Goal: Task Accomplishment & Management: Complete application form

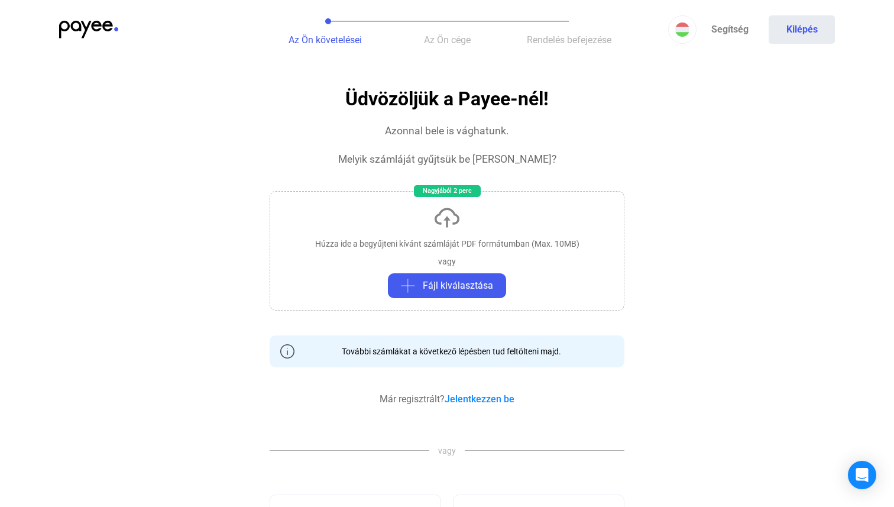
click at [470, 43] on span "Az Ön cége" at bounding box center [447, 39] width 47 height 11
click at [476, 46] on button "Az Ön cége" at bounding box center [447, 29] width 122 height 59
click at [344, 32] on button "Az Ön követelései" at bounding box center [325, 29] width 122 height 59
click at [431, 276] on button "Fájl kiválasztása" at bounding box center [447, 285] width 118 height 25
click at [484, 400] on link "Jelentkezzen be" at bounding box center [480, 398] width 70 height 11
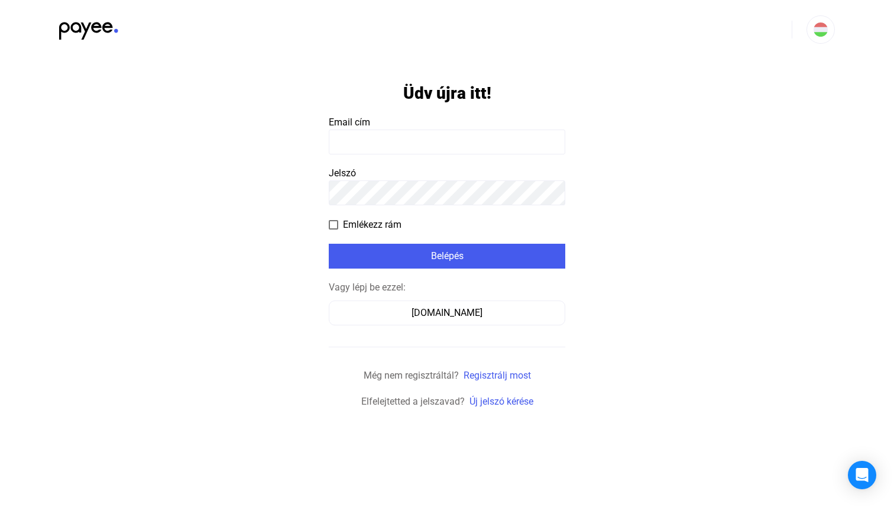
click at [431, 151] on input at bounding box center [447, 142] width 237 height 25
type input "**********"
click input "submit" at bounding box center [0, 0] width 0 height 0
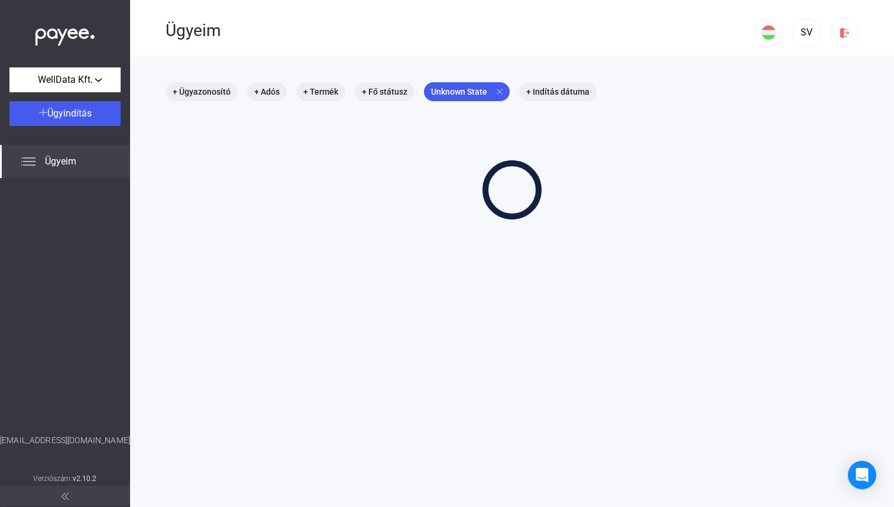
click at [462, 202] on div "+ Ügyazonosító + Adós + Termék + Fő státusz Unknown State close + Indítás dátuma" at bounding box center [512, 150] width 693 height 137
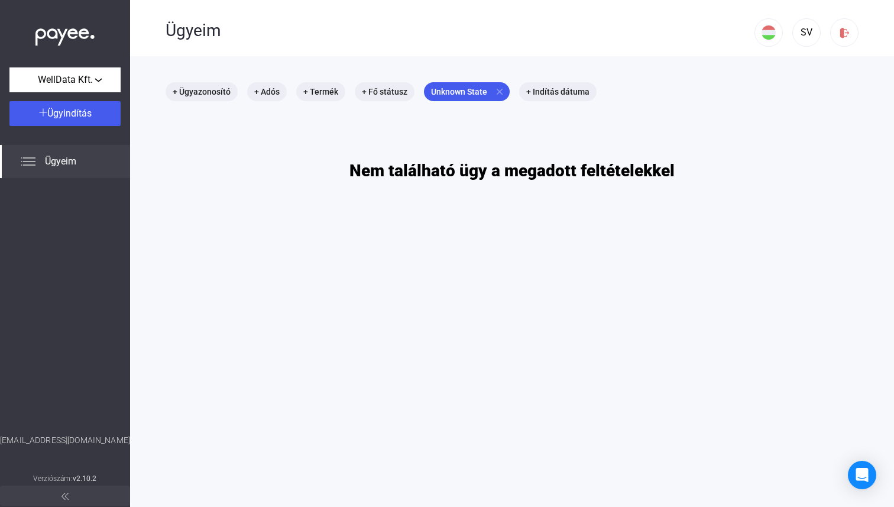
click at [78, 162] on div "Ügyeim" at bounding box center [65, 161] width 130 height 33
click at [48, 169] on div "Ügyeim" at bounding box center [65, 161] width 130 height 33
click at [16, 167] on div "Ügyeim" at bounding box center [65, 161] width 130 height 33
click at [40, 158] on div "Ügyeim" at bounding box center [65, 161] width 130 height 33
click at [183, 38] on div "Ügyeim" at bounding box center [460, 31] width 589 height 20
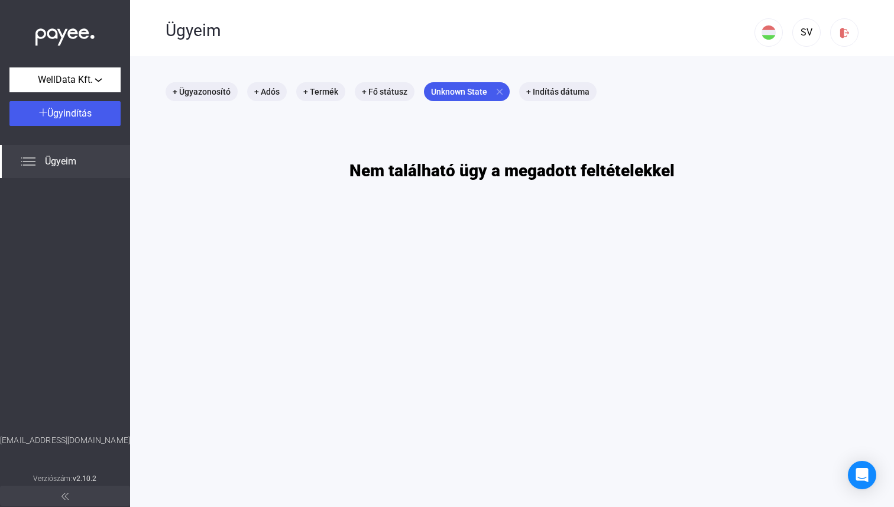
click at [169, 30] on div "Ügyeim" at bounding box center [460, 31] width 589 height 20
click at [503, 88] on mat-icon "close" at bounding box center [499, 91] width 11 height 11
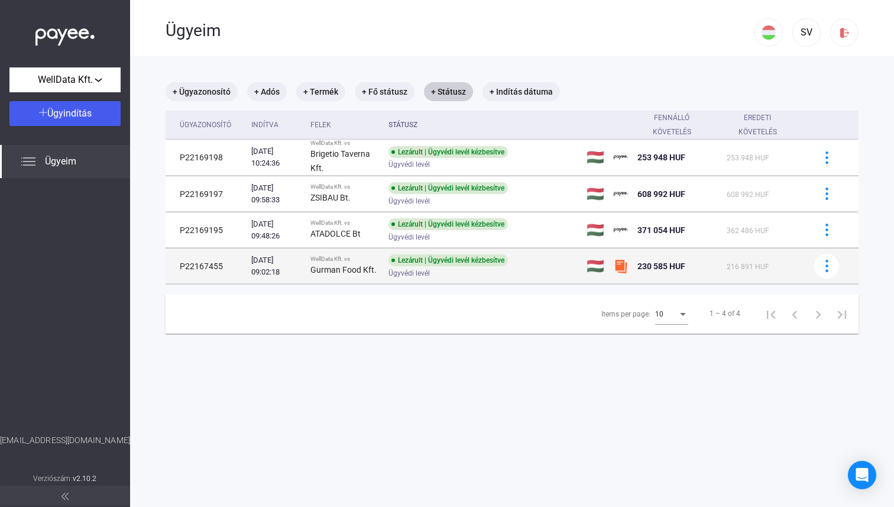
click at [473, 265] on div "Lezárult | Ügyvédi levél kézbesítve" at bounding box center [448, 260] width 119 height 12
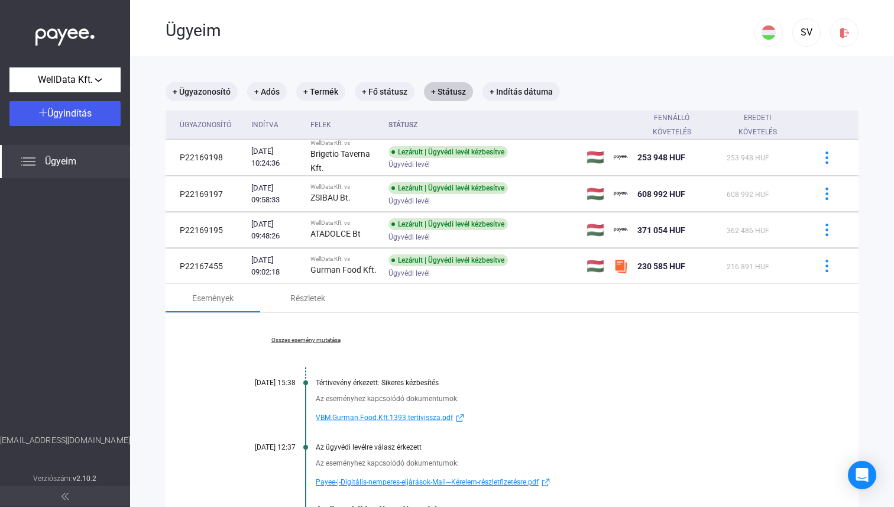
scroll to position [122, 0]
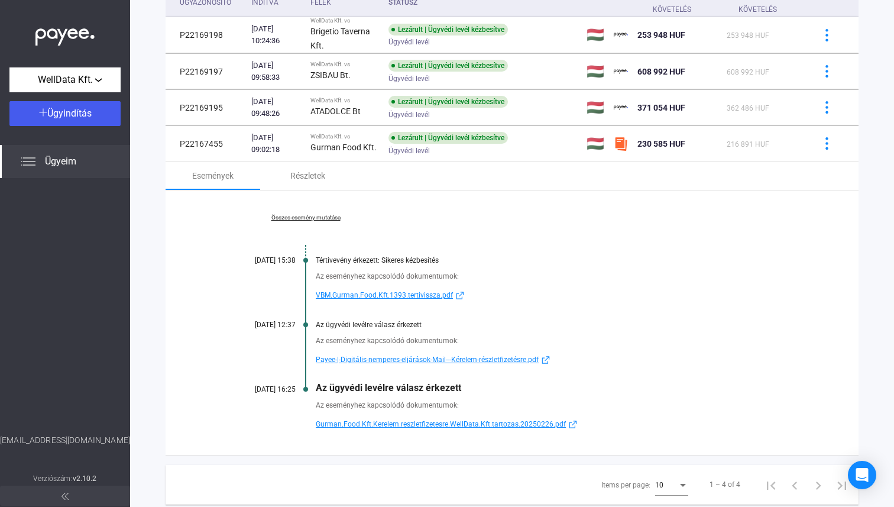
click at [443, 361] on span "Payee-|-Digitális-nemperes-eljárások-Mail---Kérelem-részletfizetésre.pdf" at bounding box center [427, 359] width 223 height 14
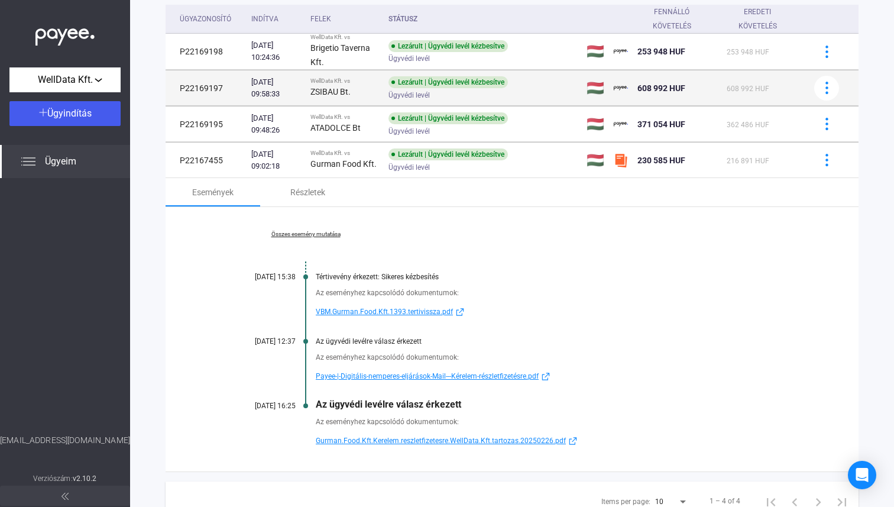
scroll to position [86, 0]
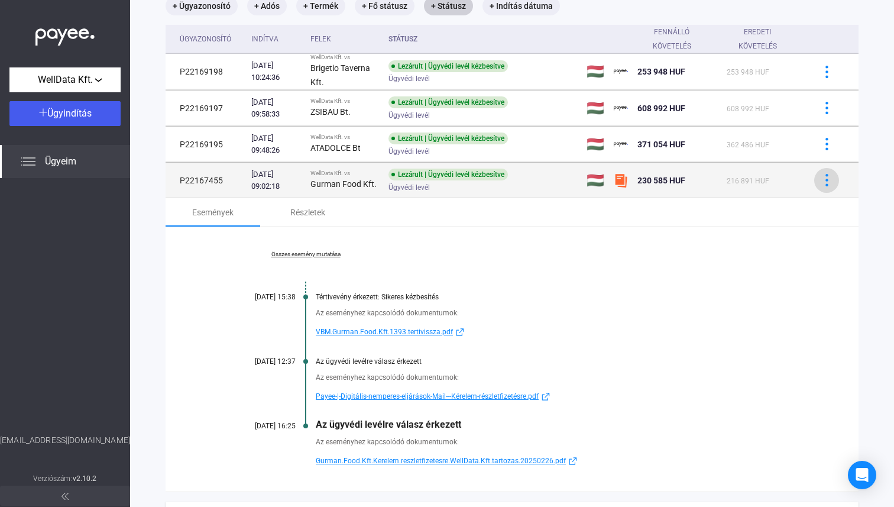
click at [834, 187] on button at bounding box center [826, 180] width 25 height 25
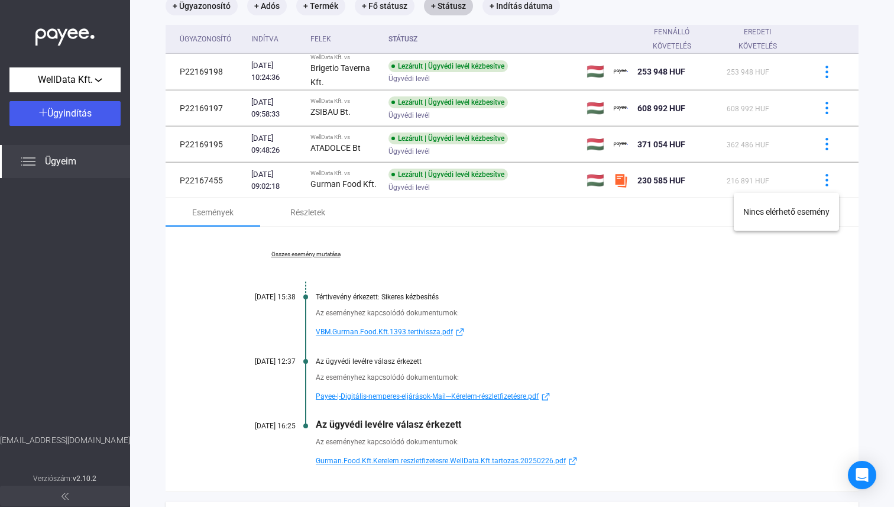
click at [834, 187] on div at bounding box center [447, 253] width 894 height 507
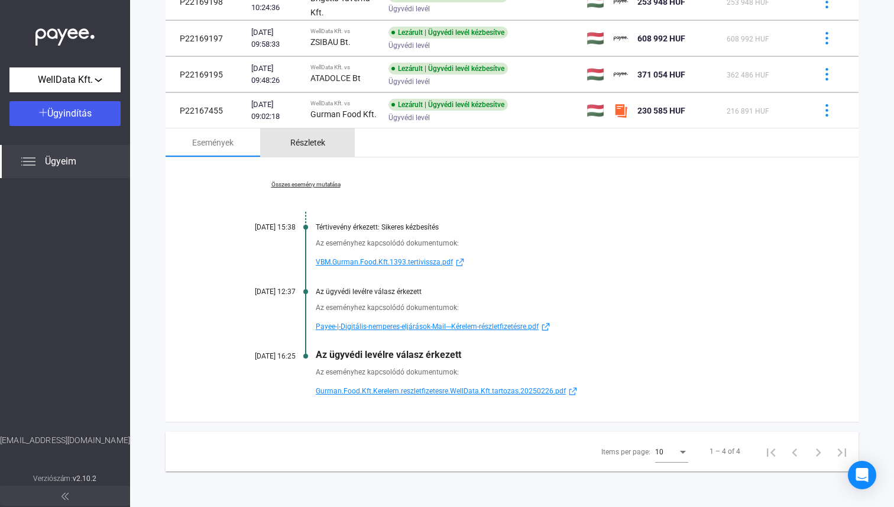
click at [300, 144] on div "Részletek" at bounding box center [307, 142] width 35 height 14
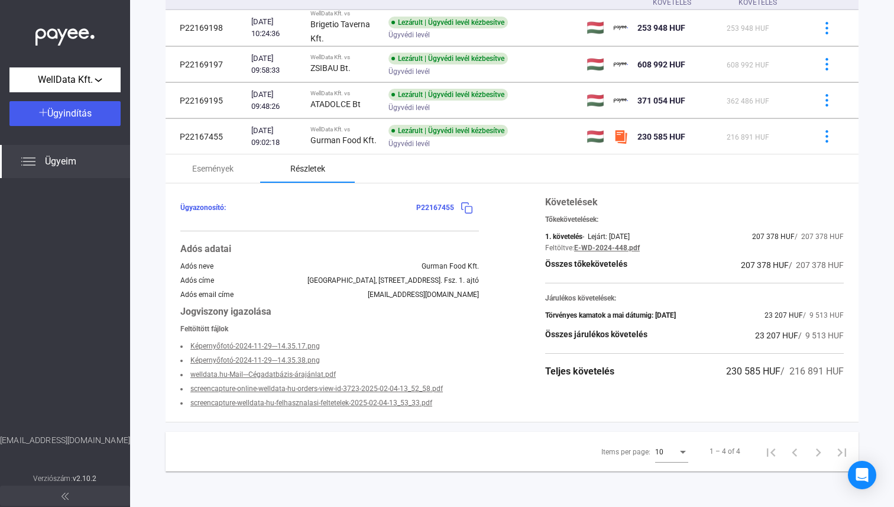
scroll to position [130, 0]
drag, startPoint x: 637, startPoint y: 379, endPoint x: 496, endPoint y: 232, distance: 202.9
click at [496, 234] on div "Ügyazonosító: P22167455 Adós adatai Adós neve Gurman Food Kft. Adós címe [GEOGR…" at bounding box center [512, 302] width 693 height 238
click at [496, 232] on div "Ügyazonosító: P22167455 Adós adatai Adós neve Gurman Food Kft. Adós címe [GEOGR…" at bounding box center [512, 302] width 693 height 238
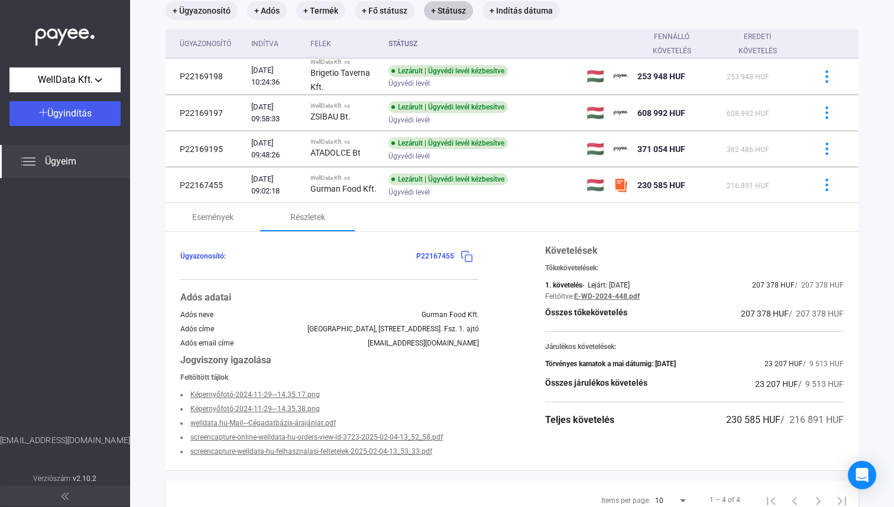
scroll to position [0, 0]
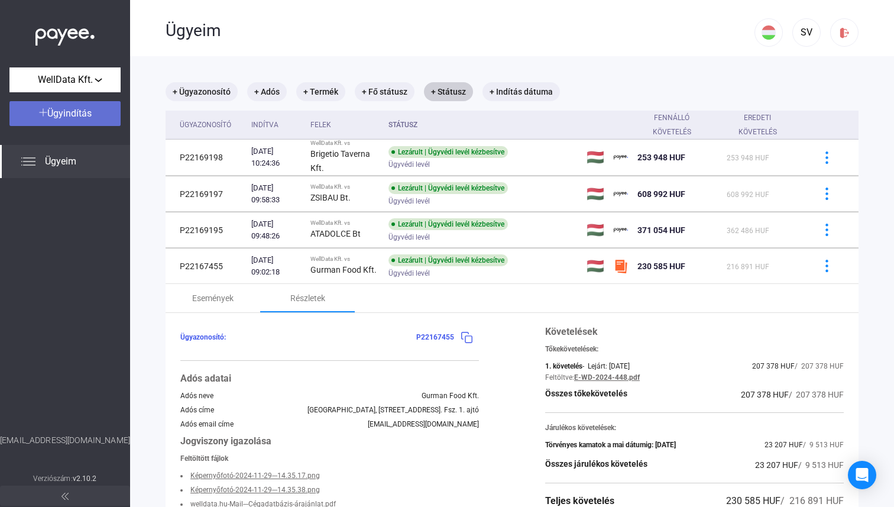
click at [102, 114] on div "Ügyindítás" at bounding box center [65, 113] width 104 height 14
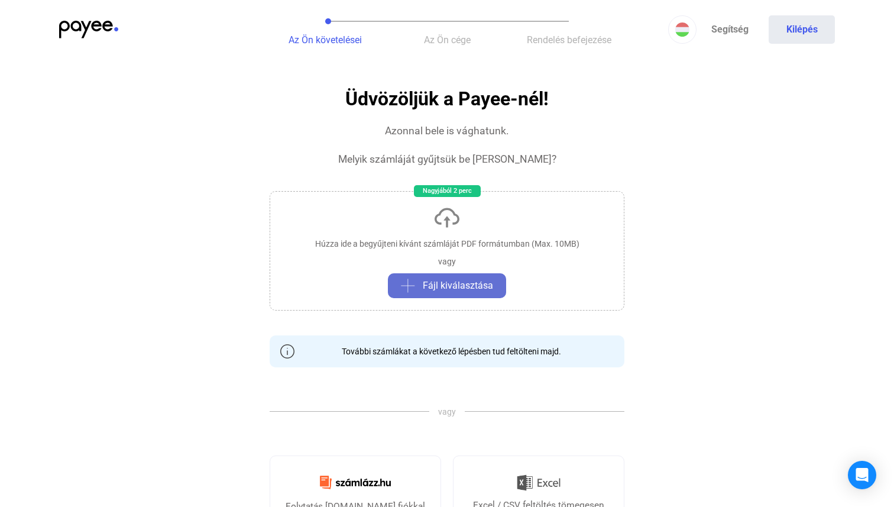
click at [422, 282] on div "Fájl kiválasztása" at bounding box center [447, 286] width 111 height 14
click at [432, 283] on span "Fájl kiválasztása" at bounding box center [458, 286] width 70 height 14
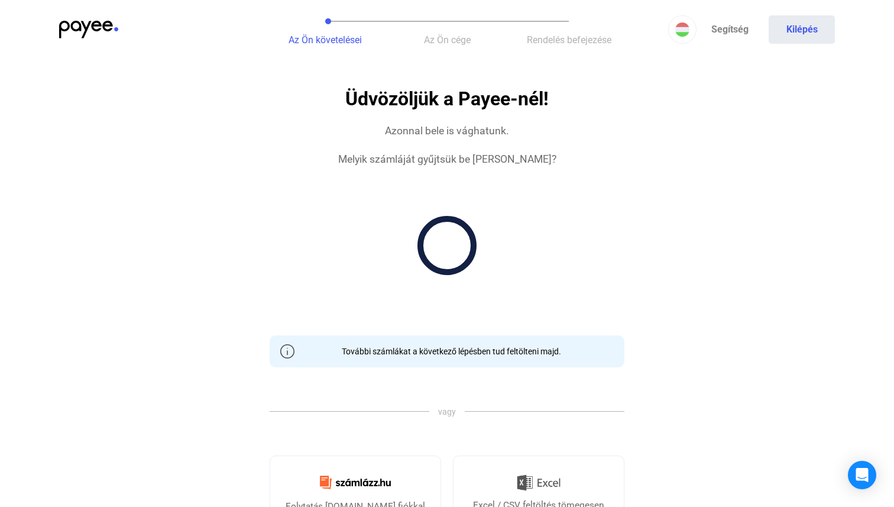
drag, startPoint x: 553, startPoint y: 175, endPoint x: 562, endPoint y: 190, distance: 17.2
click at [562, 190] on section "Üdvözöljük a Payee-nél! Azonnal bele is vághatunk. Melyik számláját gyűjtsük be…" at bounding box center [447, 349] width 355 height 520
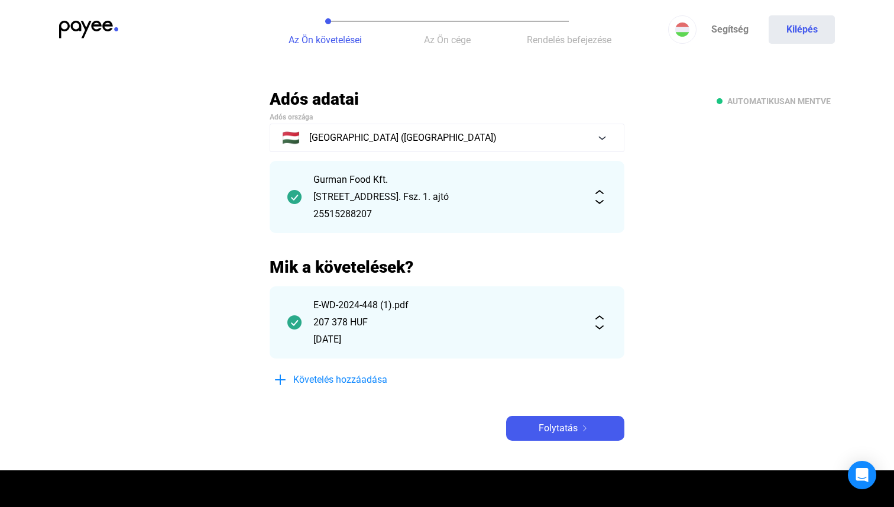
click at [519, 299] on div "E-WD-2024-448 (1).pdf" at bounding box center [446, 305] width 267 height 14
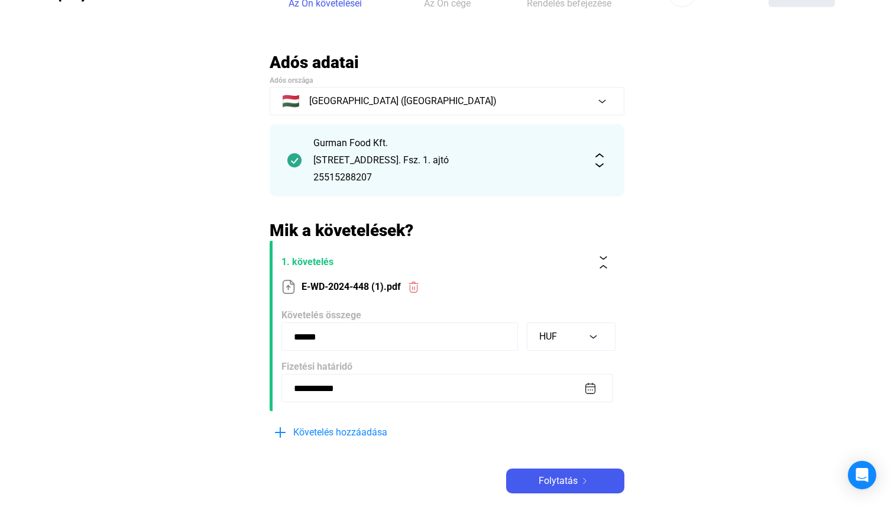
scroll to position [38, 0]
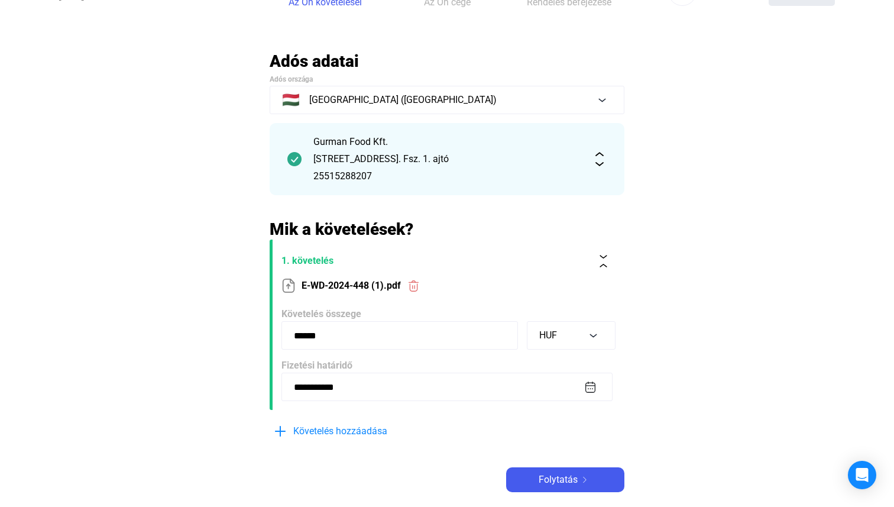
click at [449, 334] on input "******" at bounding box center [400, 335] width 237 height 28
paste input
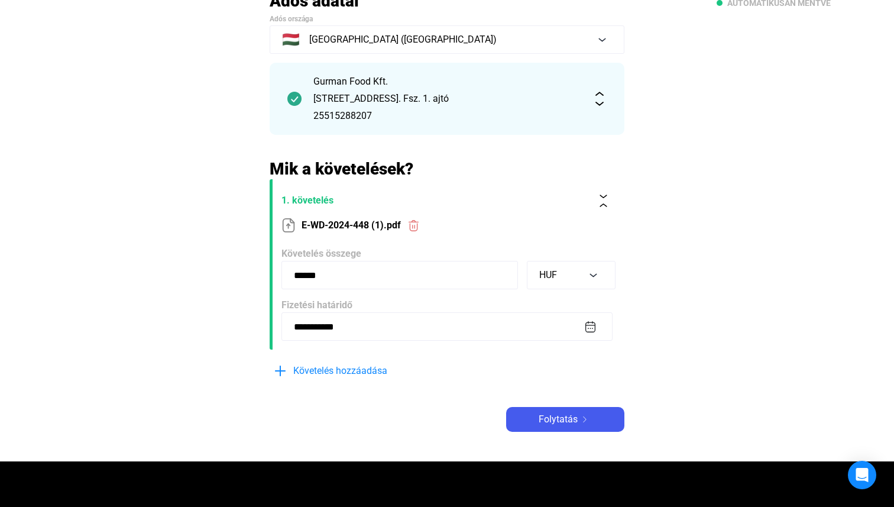
scroll to position [106, 0]
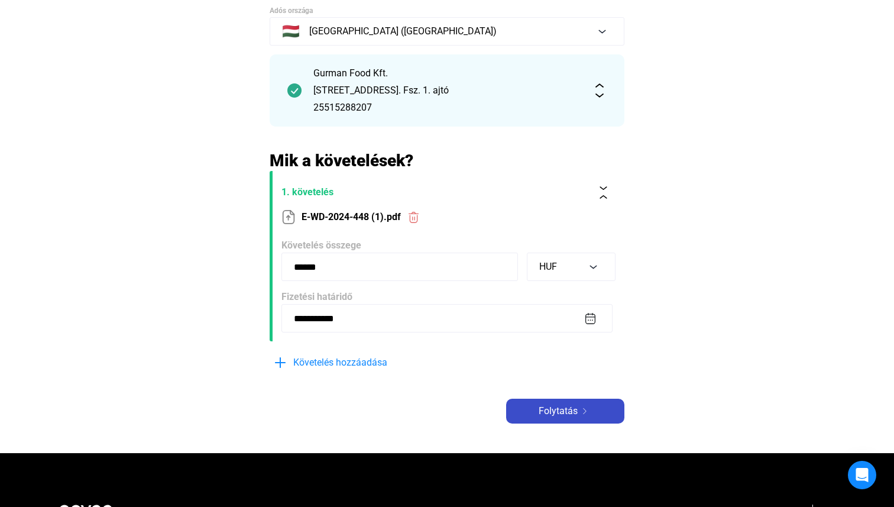
type input "******"
click at [567, 411] on span "Folytatás" at bounding box center [558, 411] width 39 height 14
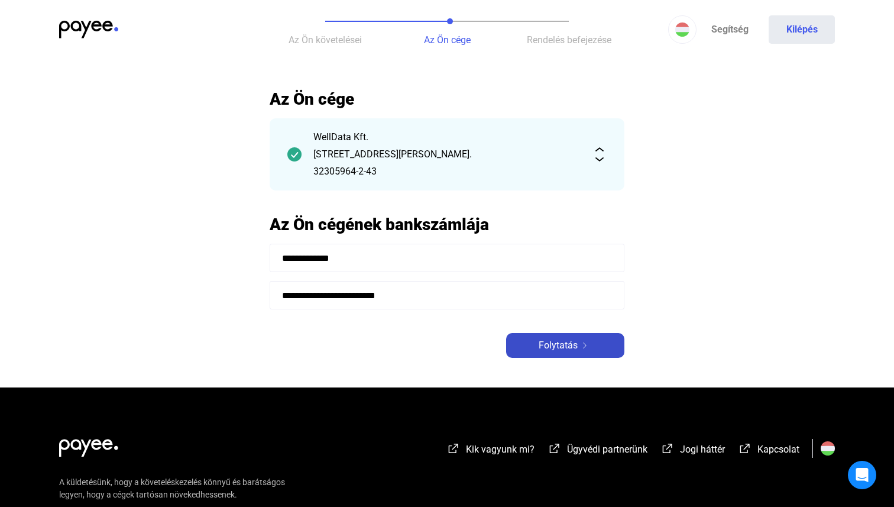
click at [541, 341] on span "Folytatás" at bounding box center [558, 345] width 39 height 14
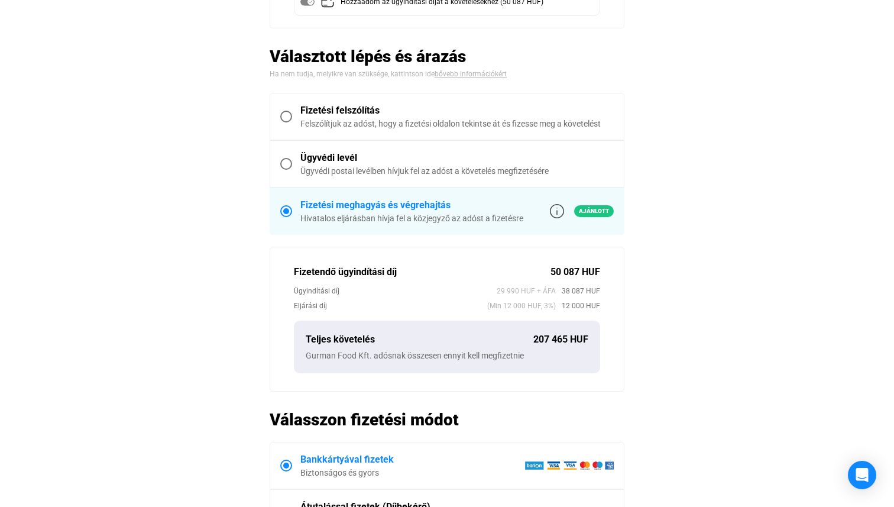
scroll to position [302, 0]
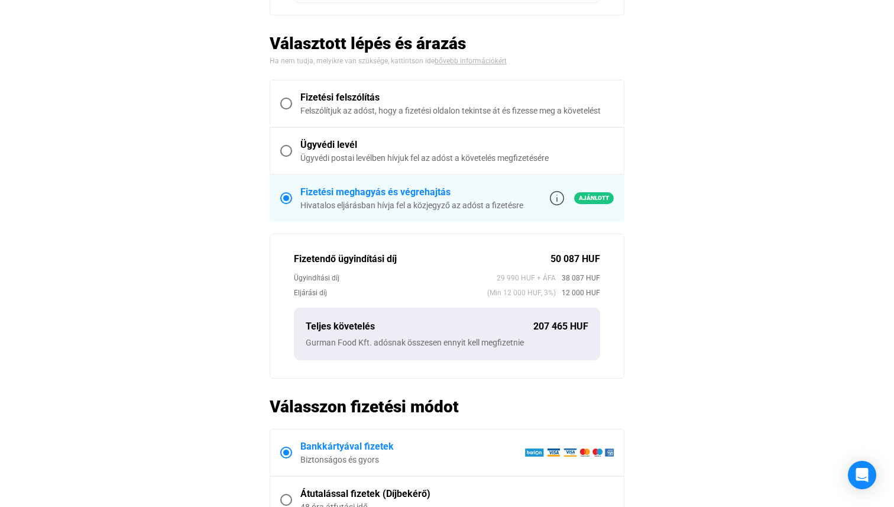
drag, startPoint x: 295, startPoint y: 238, endPoint x: 519, endPoint y: 345, distance: 248.9
click at [519, 345] on div "Fizetendő ügyindítási díj 50 087 HUF Ügyindítási díj 29 990 HUF + ÁFA 38 087 HU…" at bounding box center [447, 306] width 355 height 145
click at [519, 345] on div "Gurman Food Kft. adósnak összesen ennyit kell megfizetnie" at bounding box center [447, 343] width 283 height 12
drag, startPoint x: 544, startPoint y: 345, endPoint x: 283, endPoint y: 275, distance: 270.7
click at [283, 279] on div "Fizetendő ügyindítási díj 50 087 HUF Ügyindítási díj 29 990 HUF + ÁFA 38 087 HU…" at bounding box center [447, 306] width 355 height 145
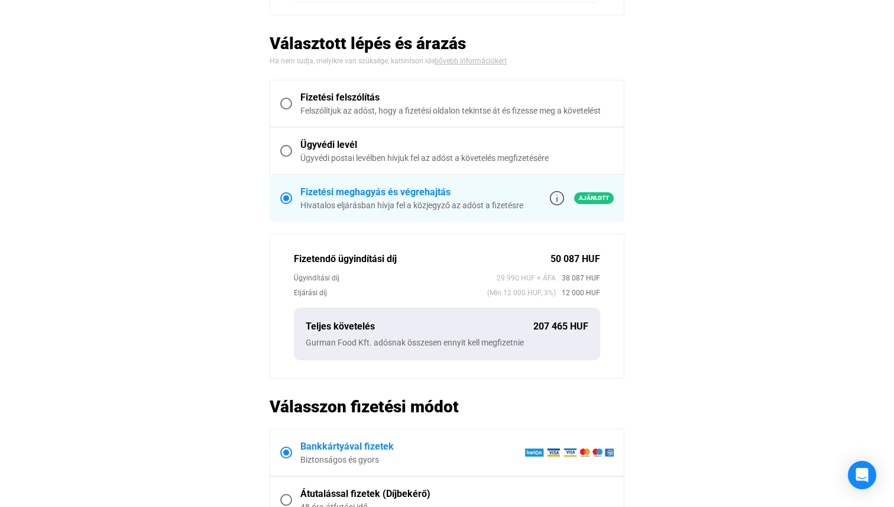
click at [284, 274] on div "Fizetendő ügyindítási díj 50 087 HUF Ügyindítási díj 29 990 HUF + ÁFA 38 087 HU…" at bounding box center [447, 306] width 355 height 145
drag, startPoint x: 290, startPoint y: 252, endPoint x: 497, endPoint y: 348, distance: 228.6
click at [497, 348] on div "Fizetendő ügyindítási díj 50 087 HUF Ügyindítási díj 29 990 HUF + ÁFA 38 087 HU…" at bounding box center [447, 306] width 355 height 145
click at [497, 348] on div "Teljes követelés 207 465 HUF Gurman Food Kft. adósnak összesen ennyit kell megf…" at bounding box center [447, 334] width 306 height 53
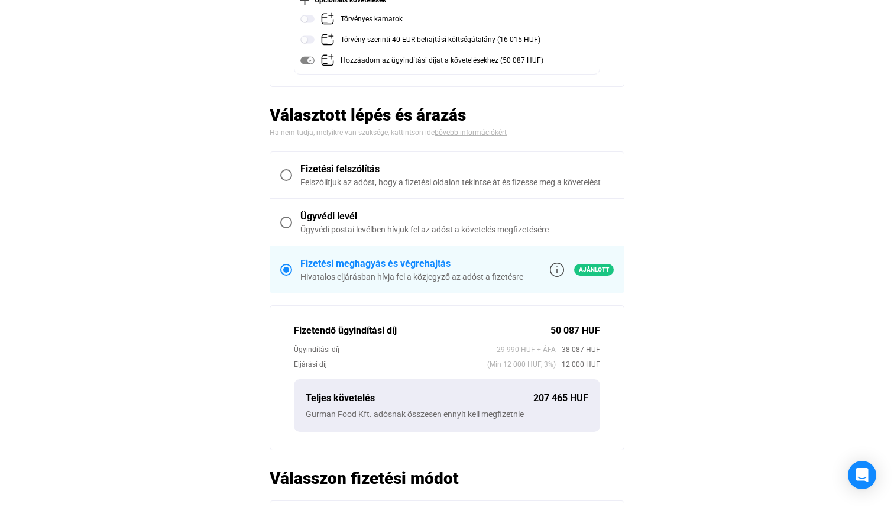
scroll to position [69, 0]
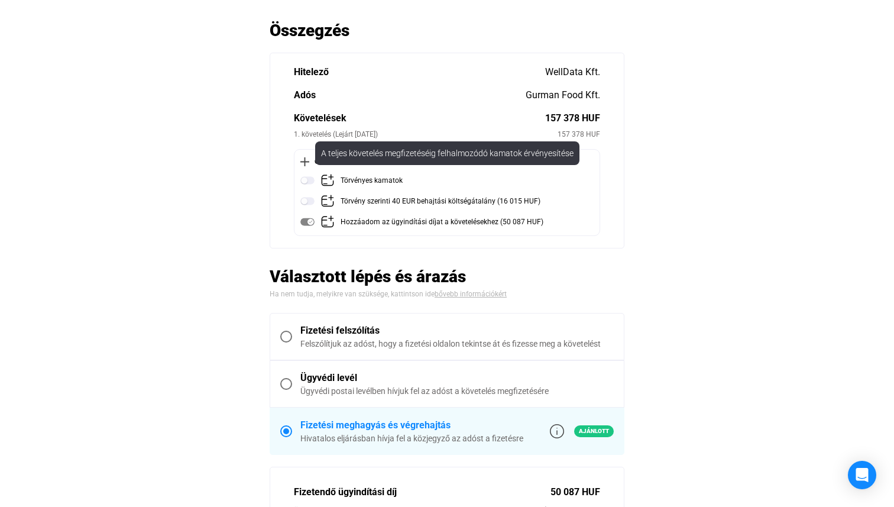
click at [305, 174] on img at bounding box center [307, 180] width 14 height 14
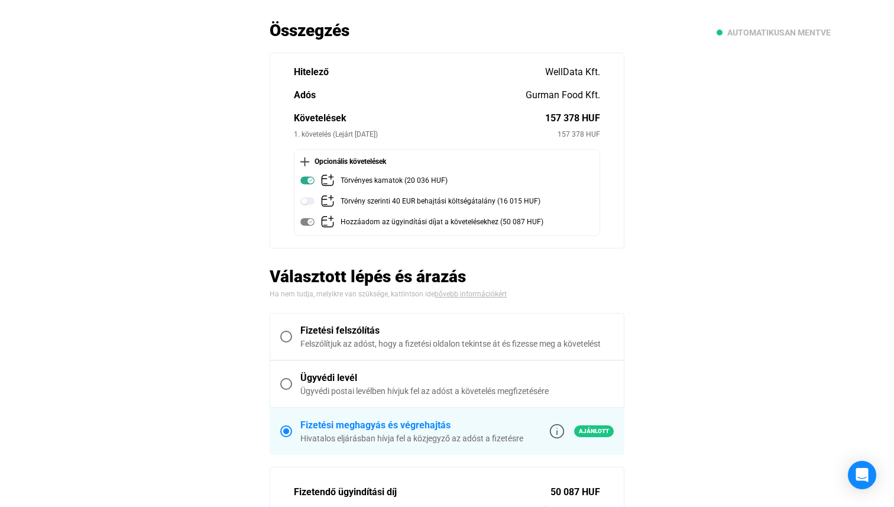
click at [299, 195] on div "Opcionális követelések Törvényes kamatok (20 036 HUF) Törvény szerinti 40 EUR b…" at bounding box center [447, 192] width 306 height 87
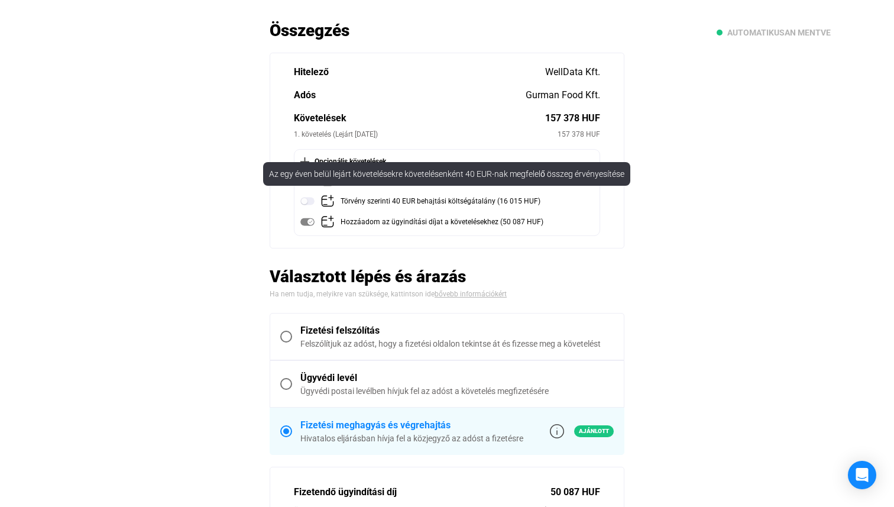
click at [307, 202] on img at bounding box center [307, 201] width 14 height 14
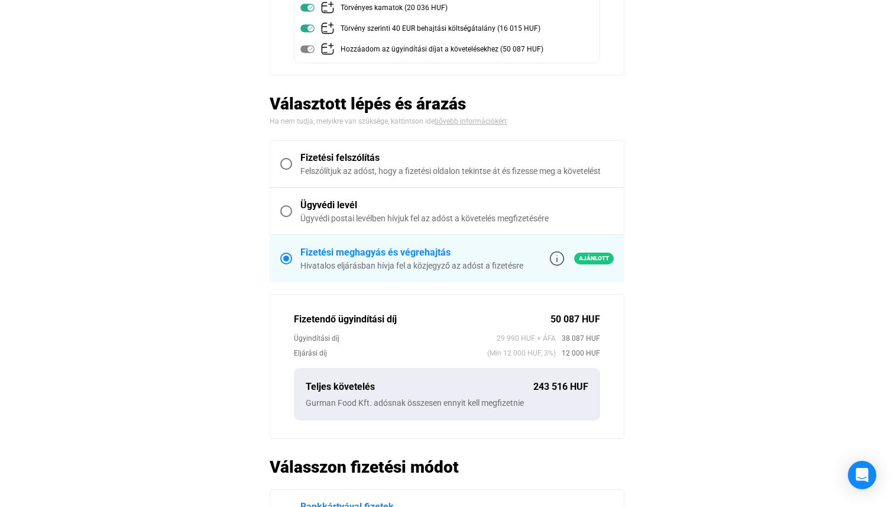
scroll to position [66, 0]
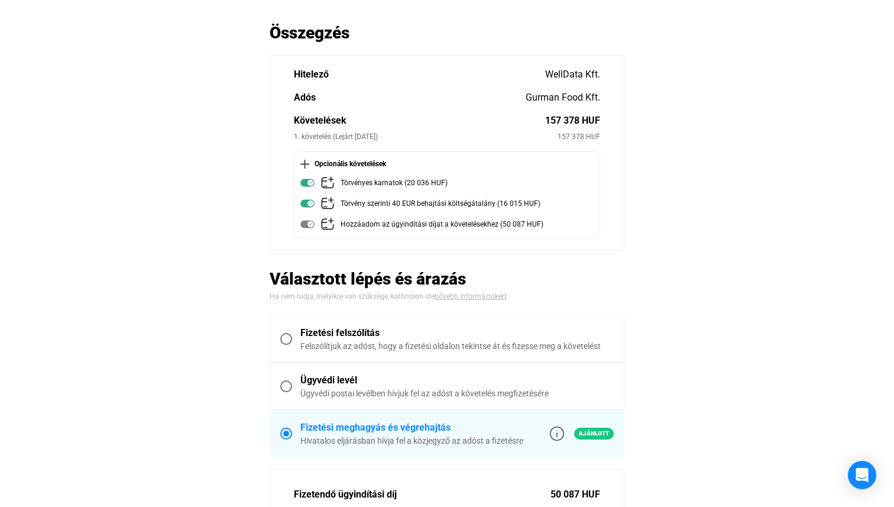
click at [606, 245] on section "Hitelező WellData Kft. Adós Gurman Food Kft. Követelések 157 378 HUF 1. követel…" at bounding box center [447, 153] width 355 height 196
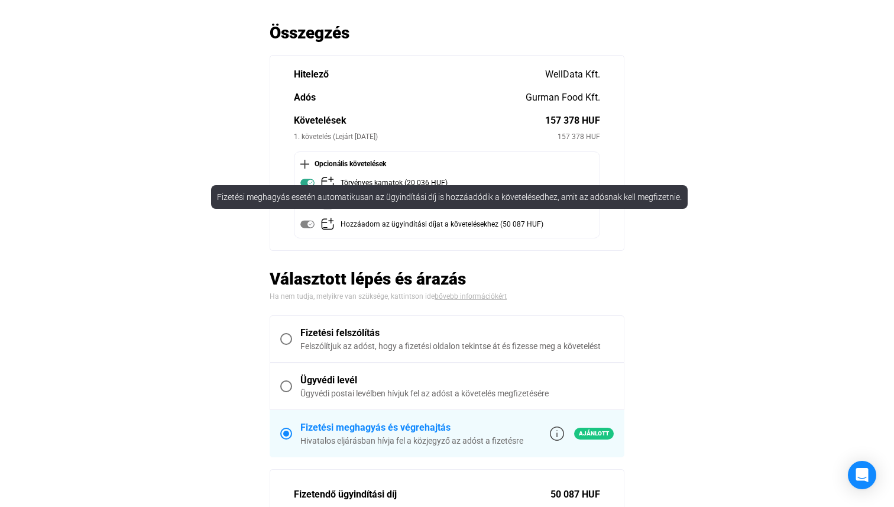
click at [306, 222] on img at bounding box center [307, 224] width 14 height 14
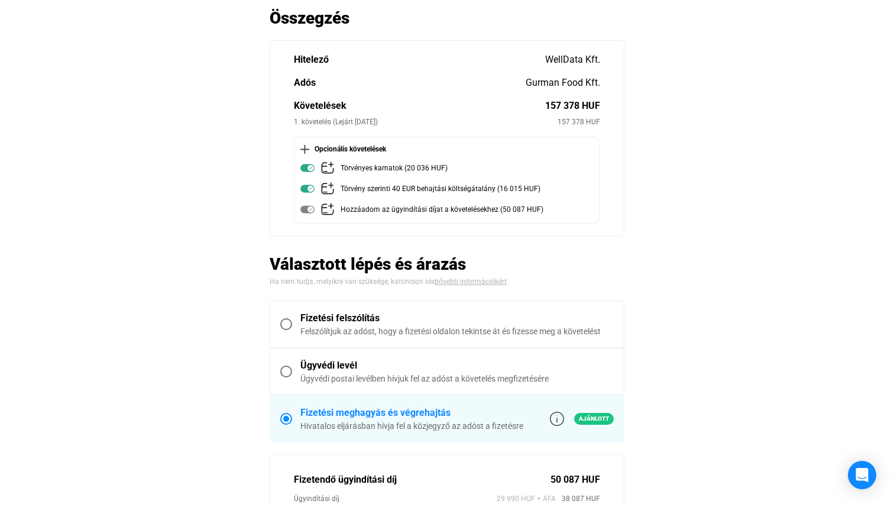
scroll to position [0, 0]
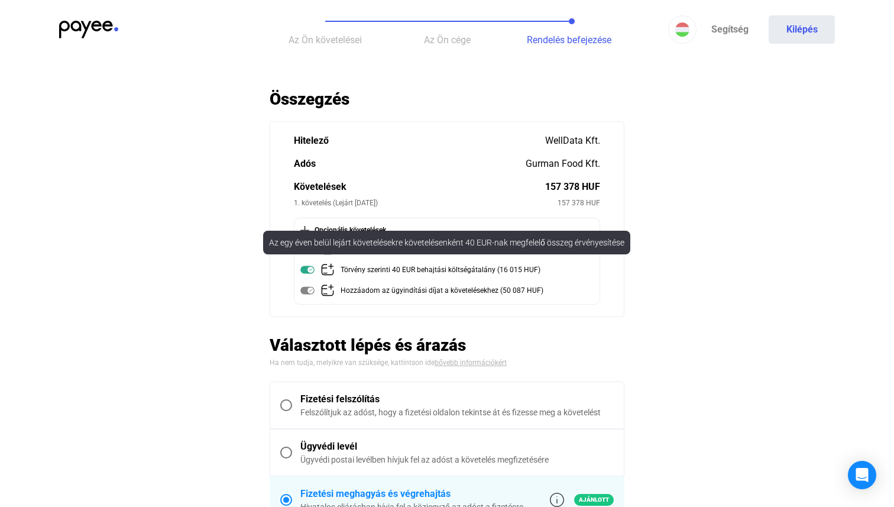
click at [305, 264] on img at bounding box center [307, 270] width 14 height 14
click at [312, 264] on img at bounding box center [307, 270] width 14 height 14
click at [307, 268] on img at bounding box center [307, 270] width 14 height 14
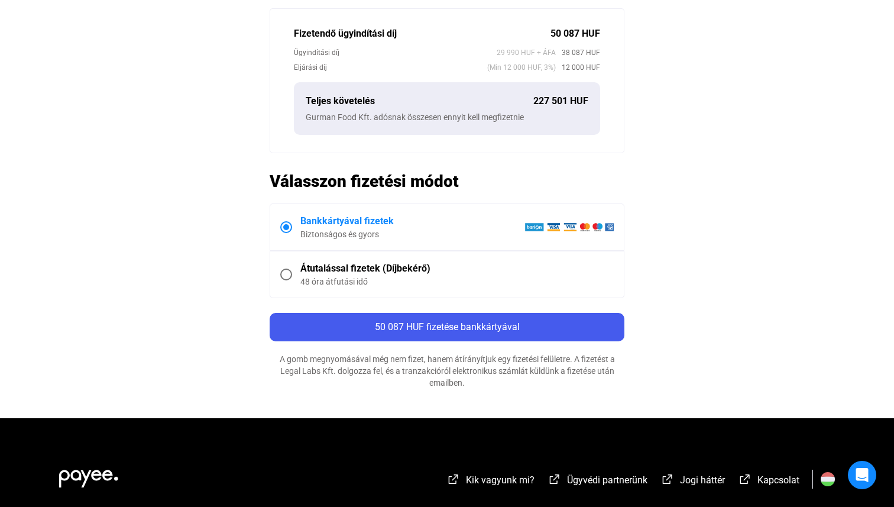
scroll to position [532, 0]
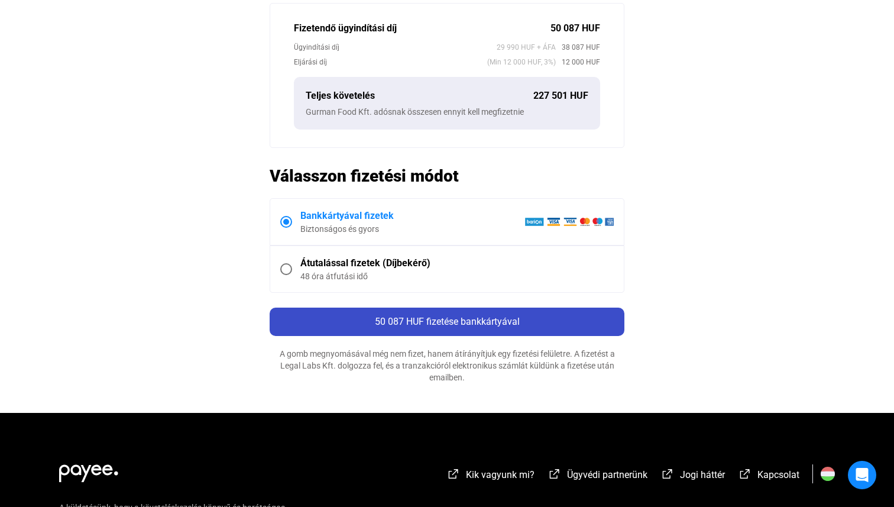
click at [513, 326] on div "50 087 HUF fizetése bankkártyával" at bounding box center [447, 322] width 348 height 14
